Goal: Task Accomplishment & Management: Complete application form

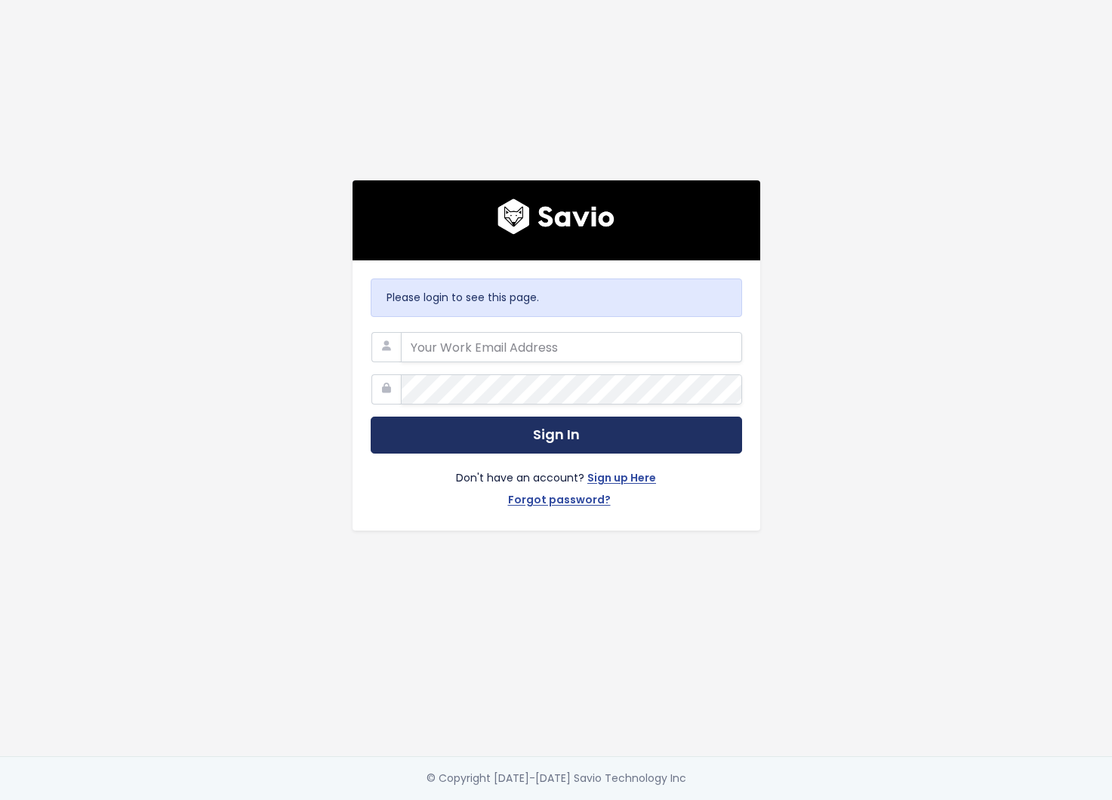
type input "mukul+456savio@toddleapp.com"
click at [414, 437] on button "Sign In" at bounding box center [556, 435] width 371 height 37
click at [405, 443] on button "Sign In" at bounding box center [556, 435] width 371 height 37
click at [569, 433] on button "Sign In" at bounding box center [556, 435] width 371 height 37
click at [554, 432] on button "Sign In" at bounding box center [556, 435] width 371 height 37
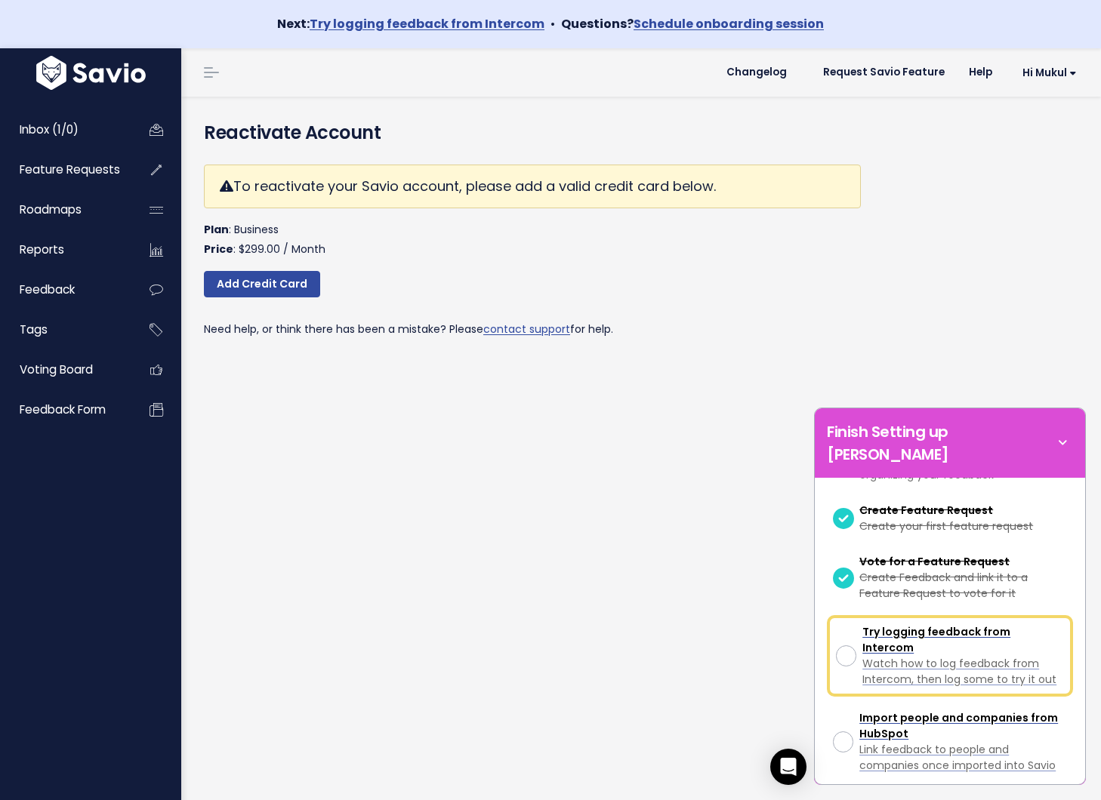
scroll to position [170, 0]
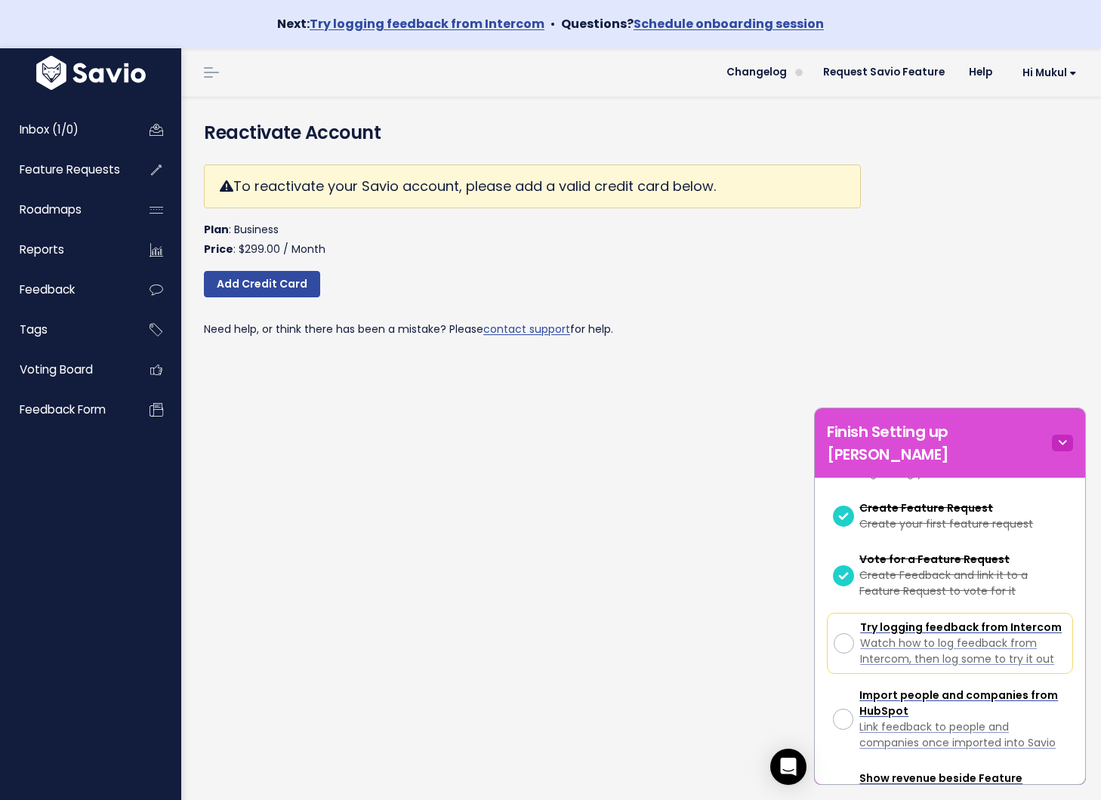
click at [1069, 435] on icon at bounding box center [1062, 443] width 21 height 17
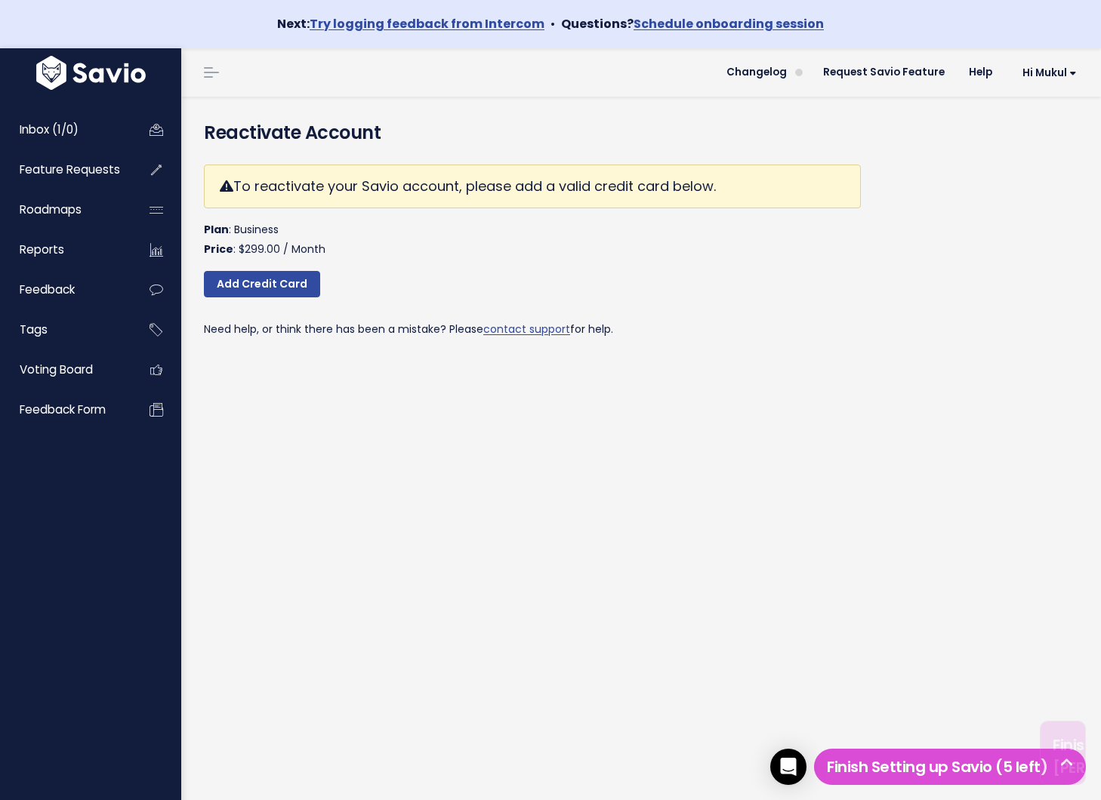
scroll to position [328, 0]
click at [1030, 76] on span "Hi Mukul" at bounding box center [1049, 72] width 54 height 11
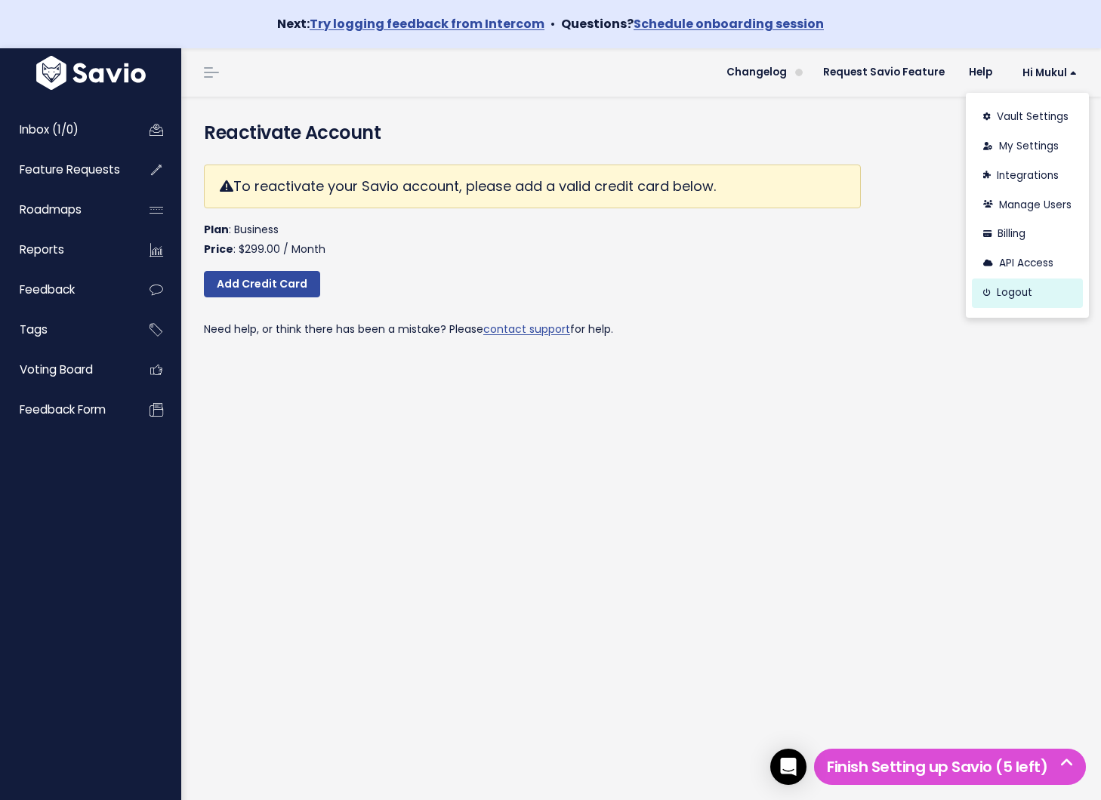
click at [1004, 295] on link "Logout" at bounding box center [1027, 293] width 111 height 29
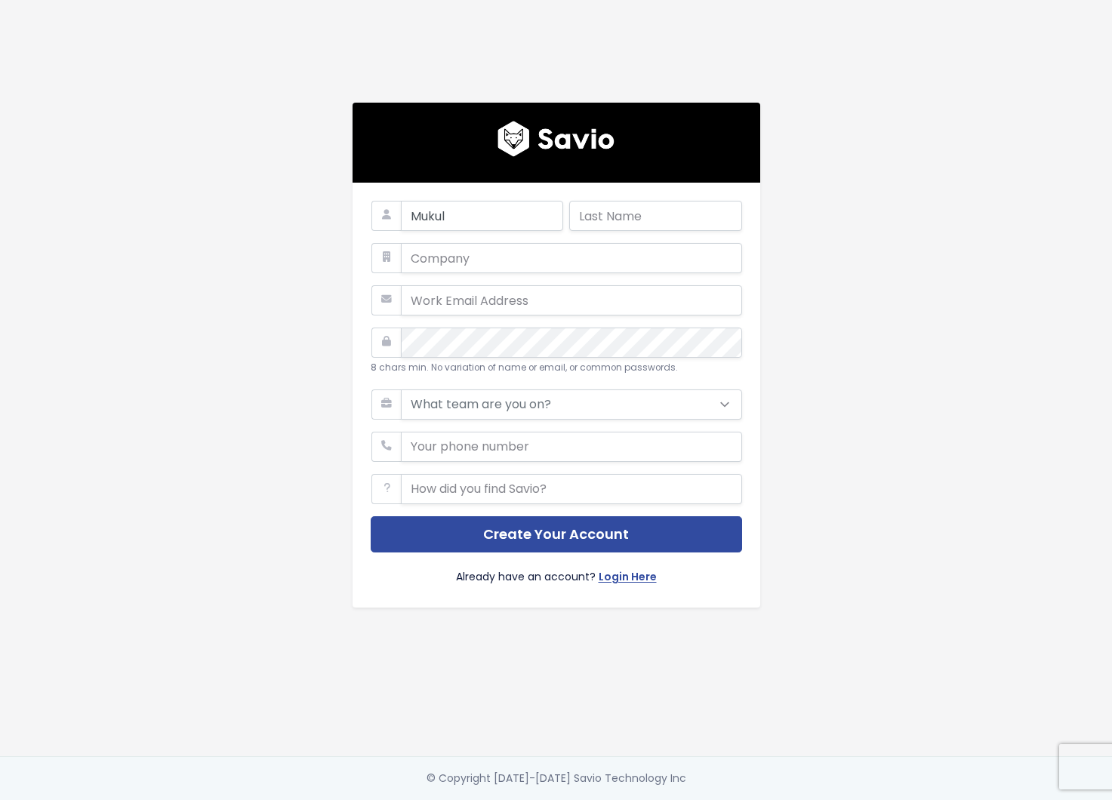
type input "Mukul"
type input "Goyal"
type input "Toddleapps"
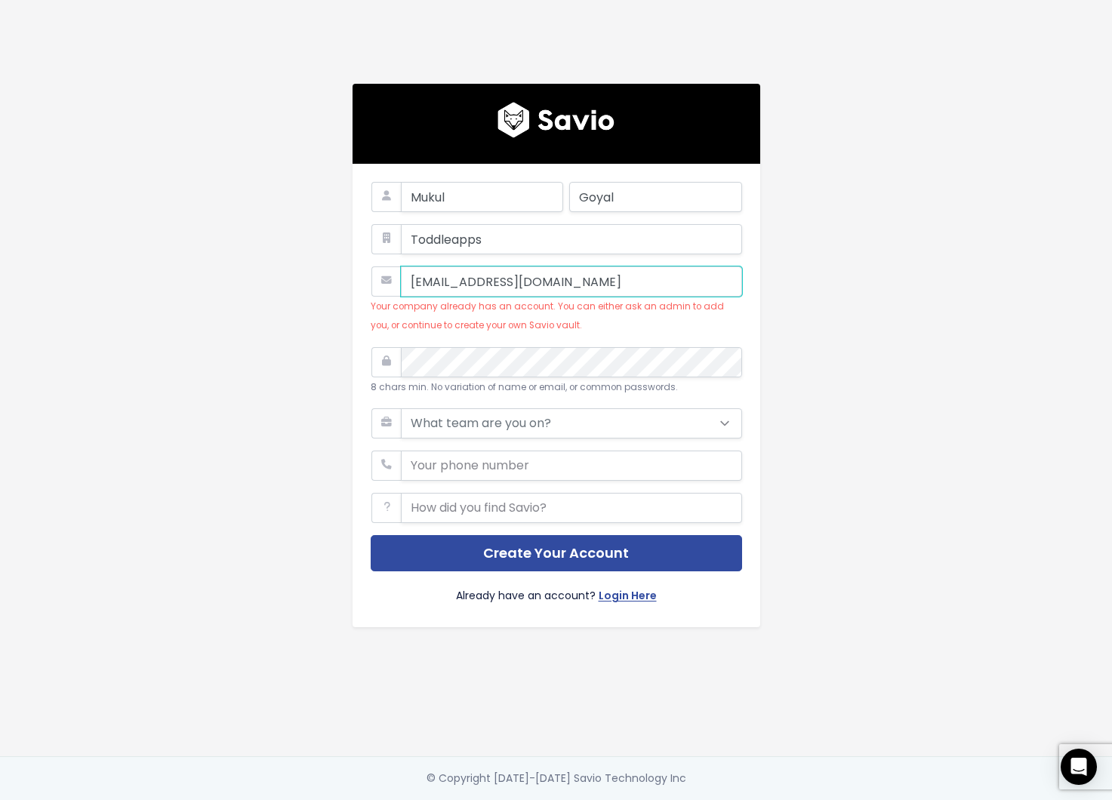
click at [534, 280] on input "mukul+12345@toddleapp.com" at bounding box center [571, 281] width 341 height 30
click at [475, 276] on input "mukul+12345@toddleapp.com" at bounding box center [571, 281] width 341 height 30
click at [479, 276] on input "mukul+12345@toddleapp.com" at bounding box center [571, 281] width 341 height 30
type input "mukul+123456@toddleapp.com"
click at [504, 228] on input "Toddleapps" at bounding box center [571, 239] width 341 height 30
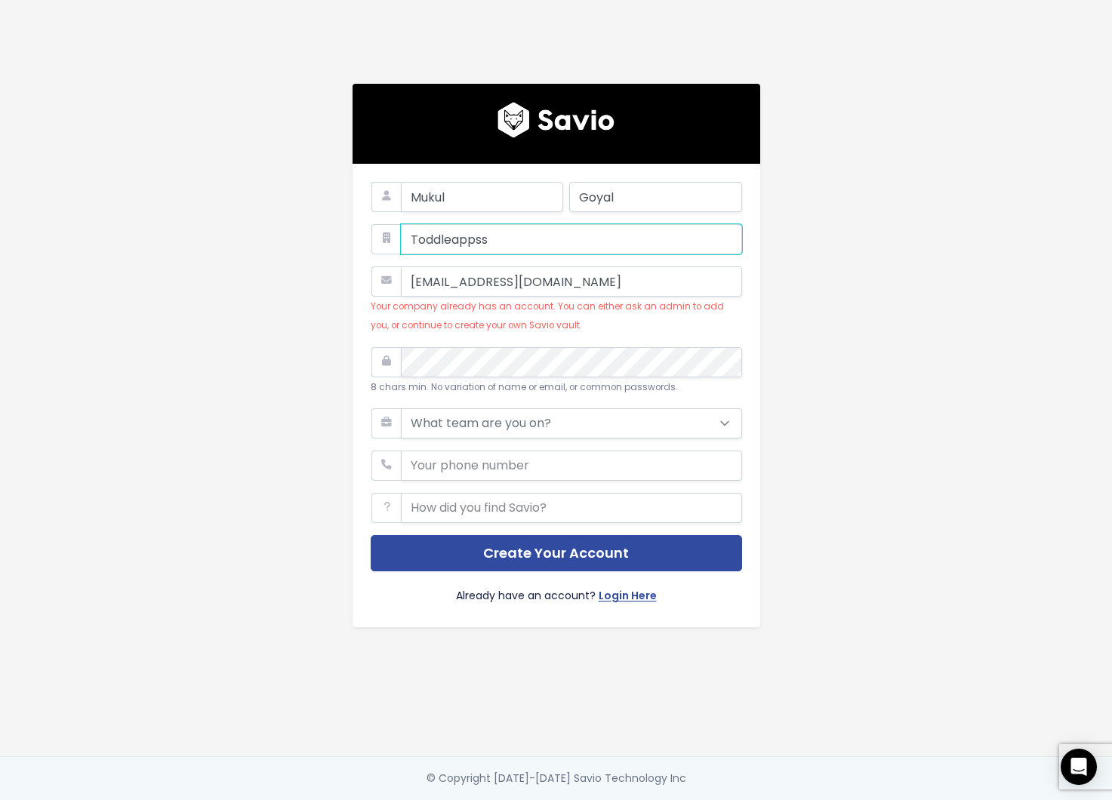
type input "Toddleappss"
click at [559, 305] on small "Your company already has an account. You can either ask an admin to add you, or…" at bounding box center [547, 315] width 353 height 31
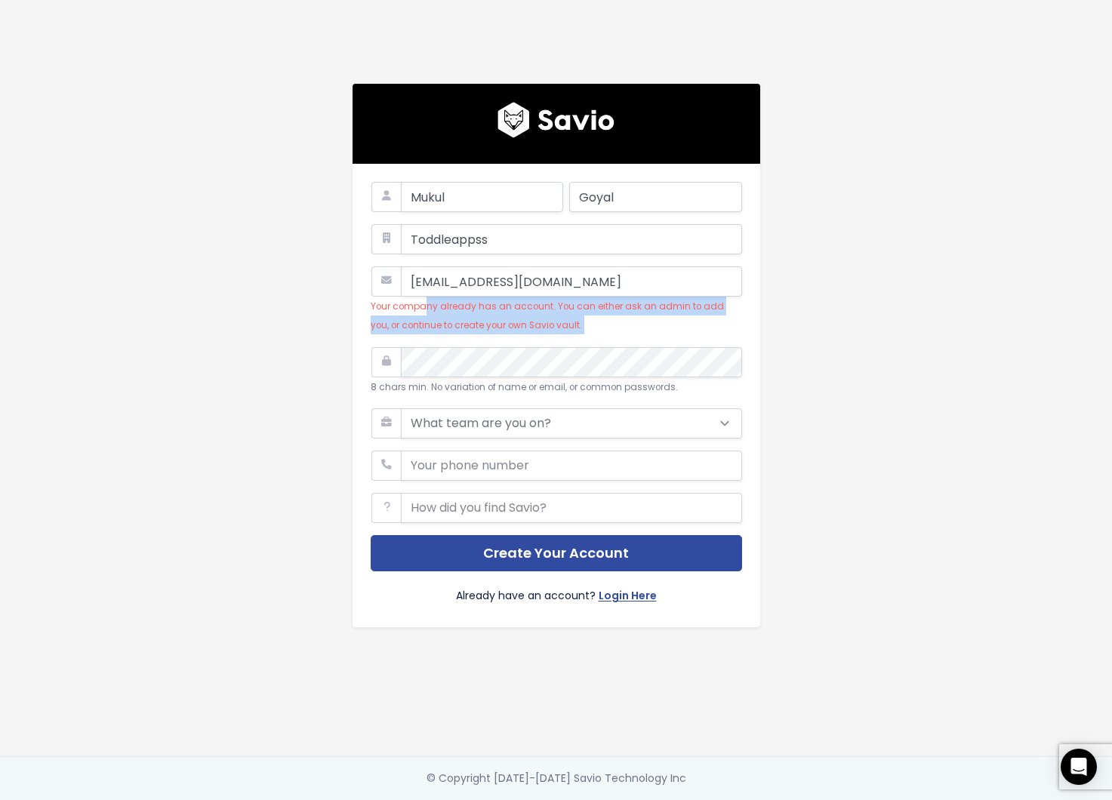
click at [559, 305] on small "Your company already has an account. You can either ask an admin to add you, or…" at bounding box center [547, 315] width 353 height 31
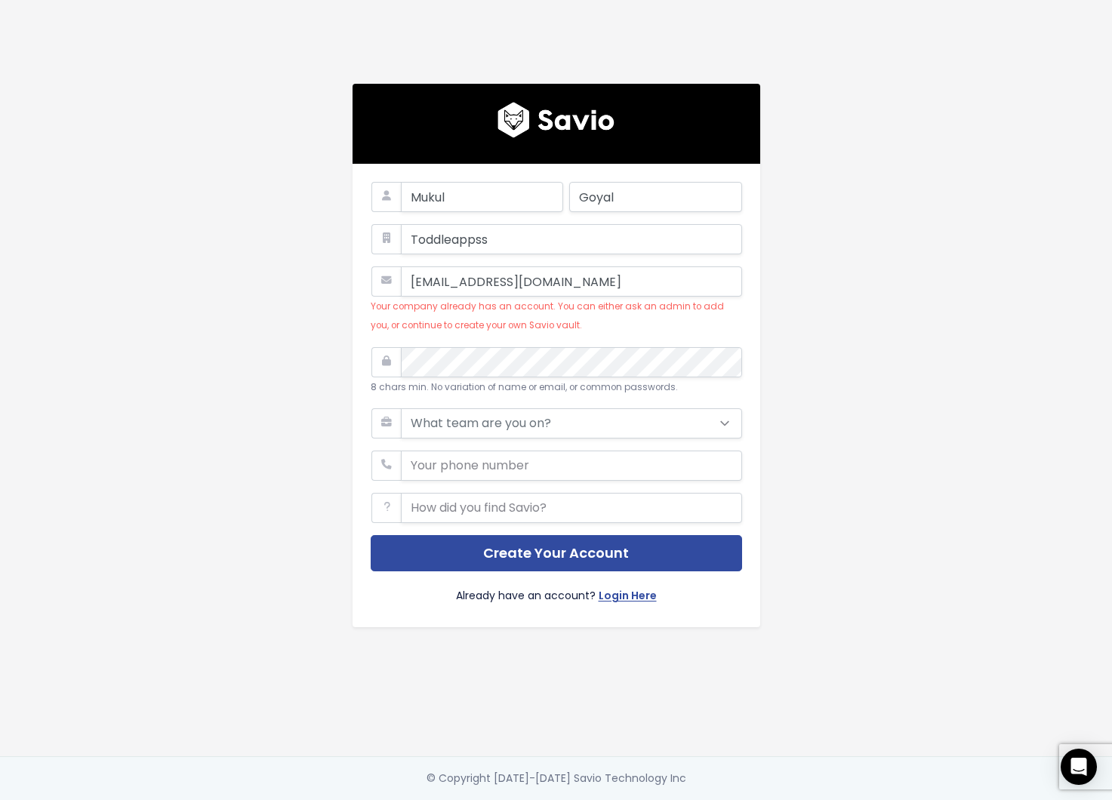
click at [544, 313] on div "mukul+123456@toddleapp.com Your company already has an account. You can either …" at bounding box center [556, 300] width 371 height 68
click at [543, 313] on small "Your company already has an account. You can either ask an admin to add you, or…" at bounding box center [547, 315] width 353 height 31
click at [468, 409] on select "What team are you on? Support Product Sales Customer Success Marketing Other" at bounding box center [571, 423] width 341 height 30
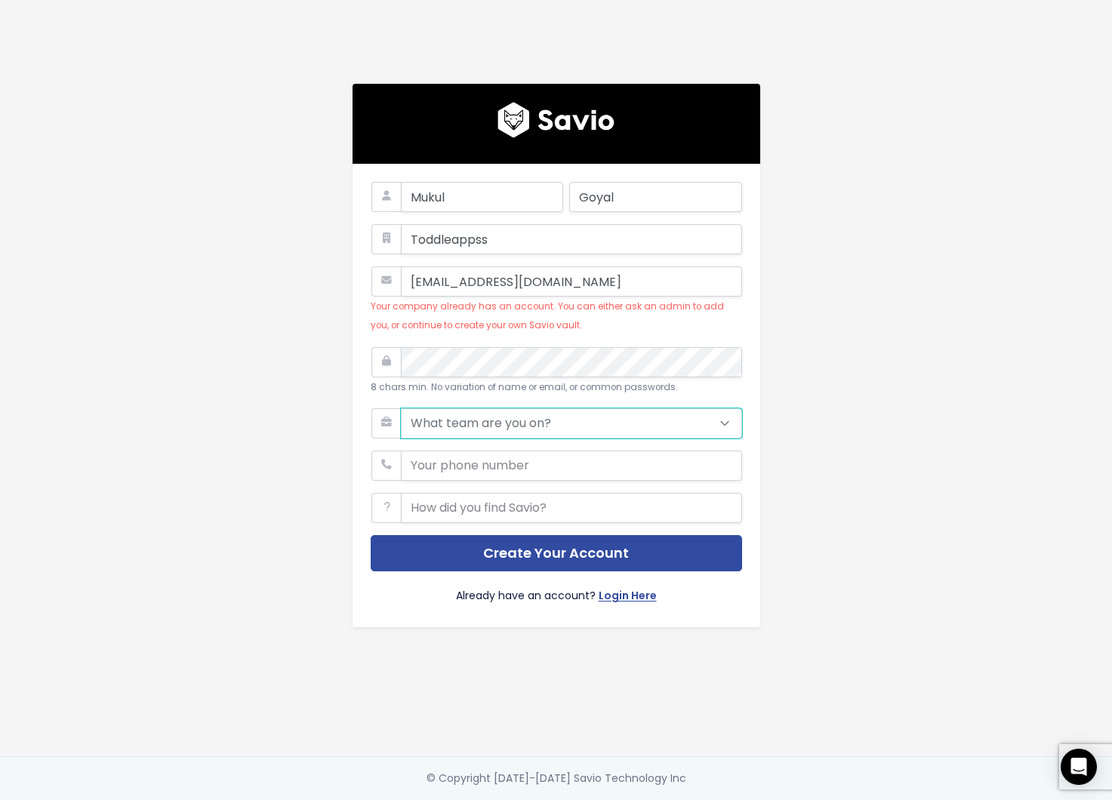
select select "PRODUCT"
click at [401, 408] on select "What team are you on? Support Product Sales Customer Success Marketing Other" at bounding box center [571, 423] width 341 height 30
click at [488, 458] on input "phone" at bounding box center [571, 466] width 341 height 30
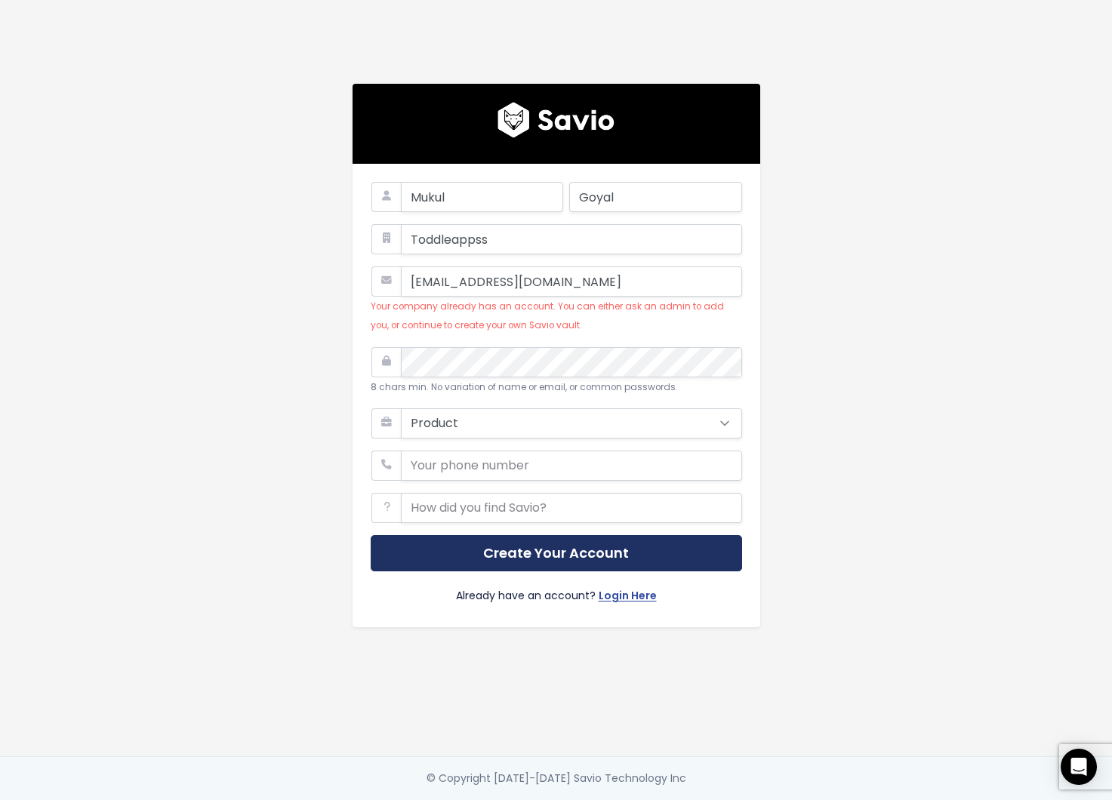
click at [493, 540] on button "Create Your Account" at bounding box center [556, 553] width 371 height 37
